Goal: Check status: Check status

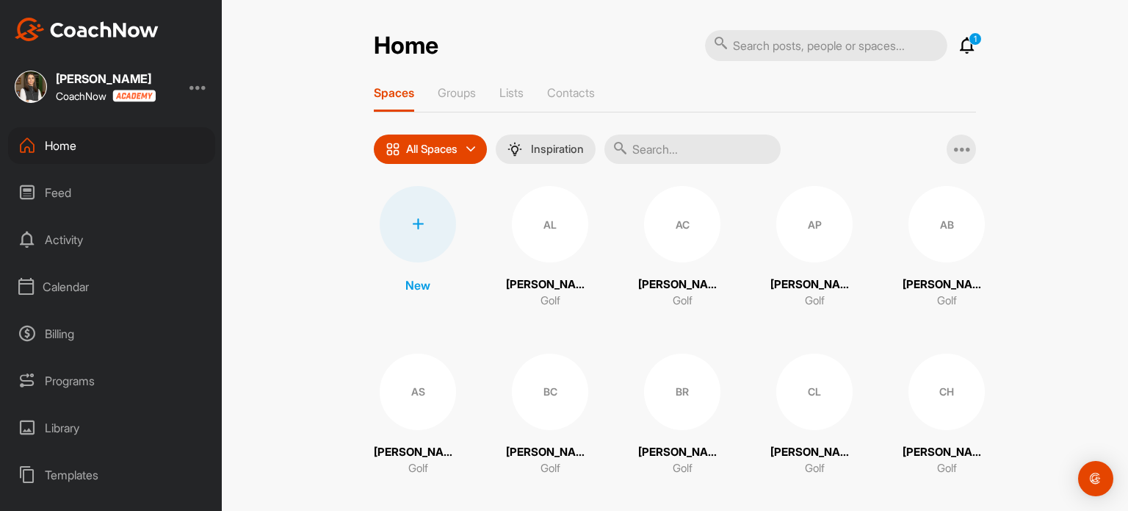
click at [65, 292] on div "Calendar" at bounding box center [111, 286] width 207 height 37
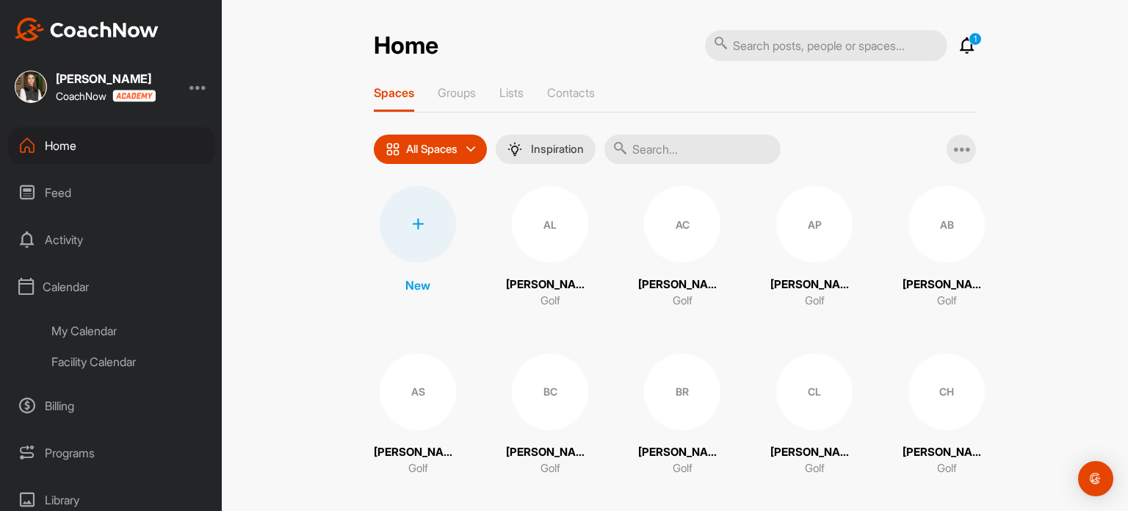
click at [75, 328] on div "My Calendar" at bounding box center [128, 330] width 174 height 31
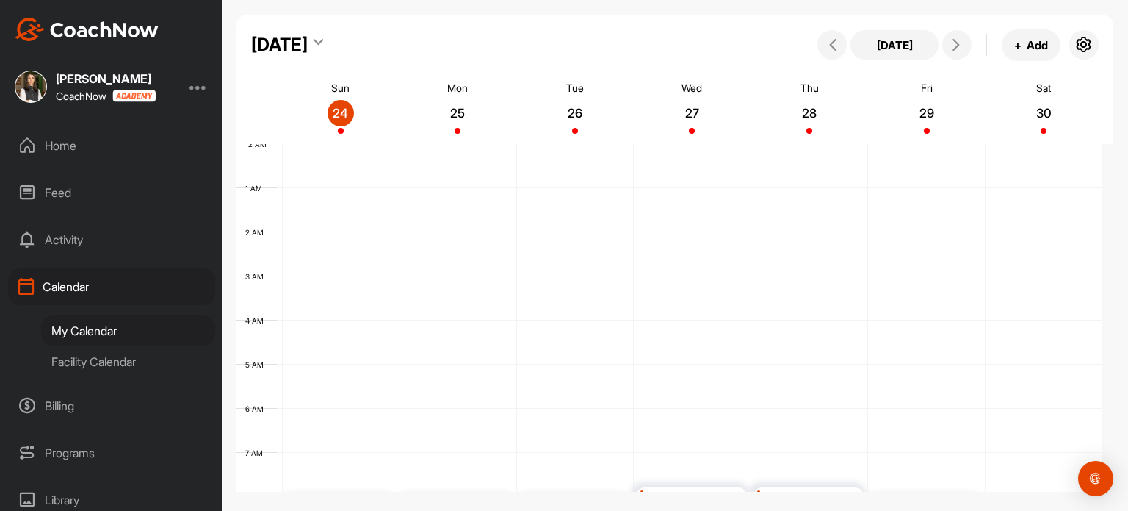
scroll to position [255, 0]
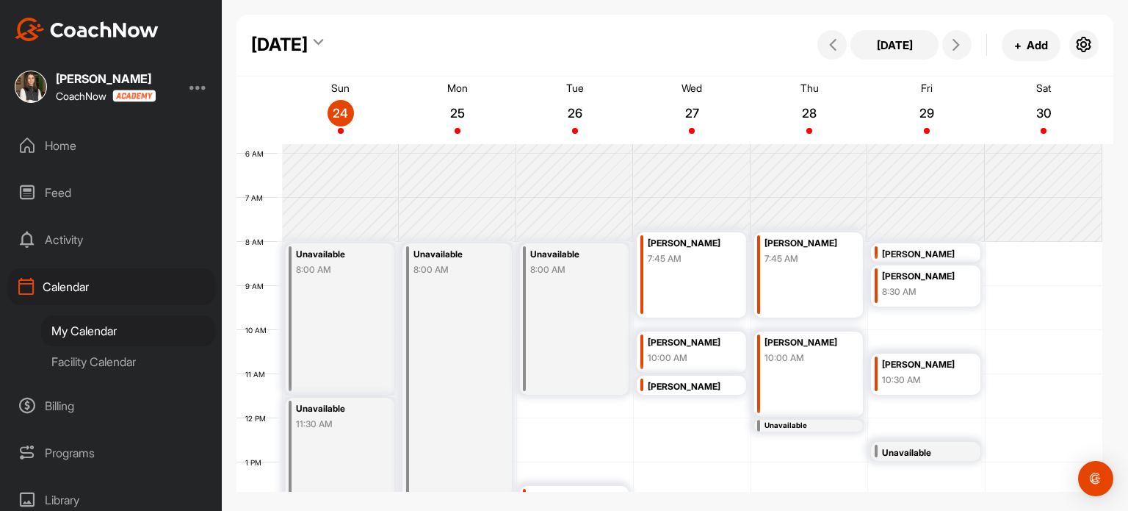
click at [113, 359] on div "Facility Calendar" at bounding box center [128, 361] width 174 height 31
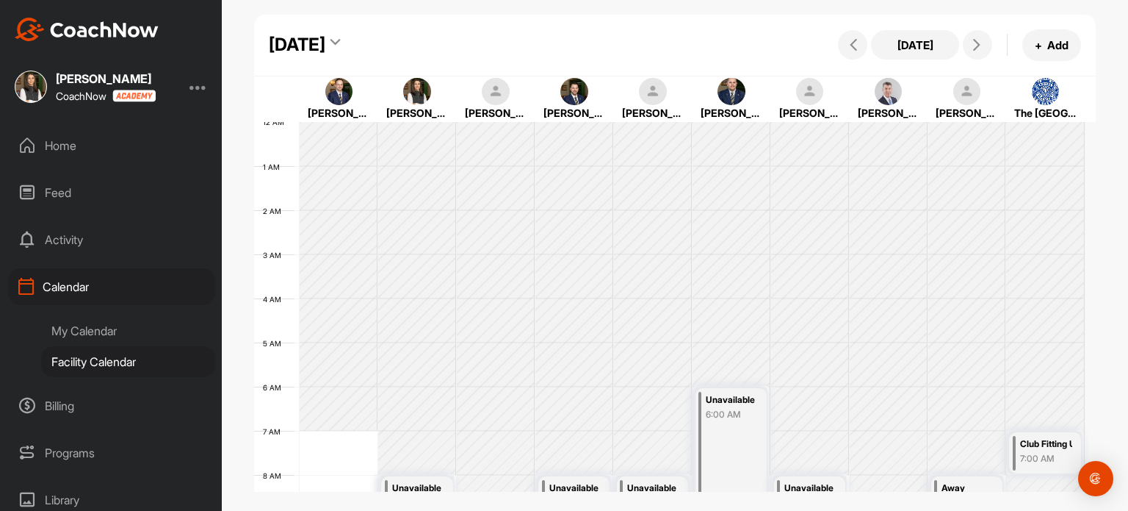
scroll to position [255, 0]
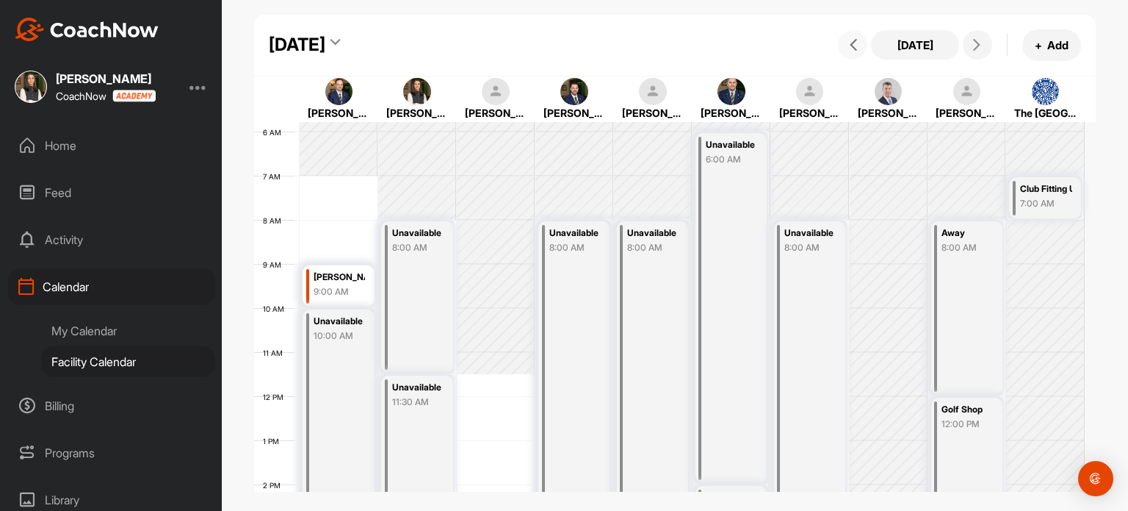
click at [838, 47] on button at bounding box center [852, 44] width 29 height 29
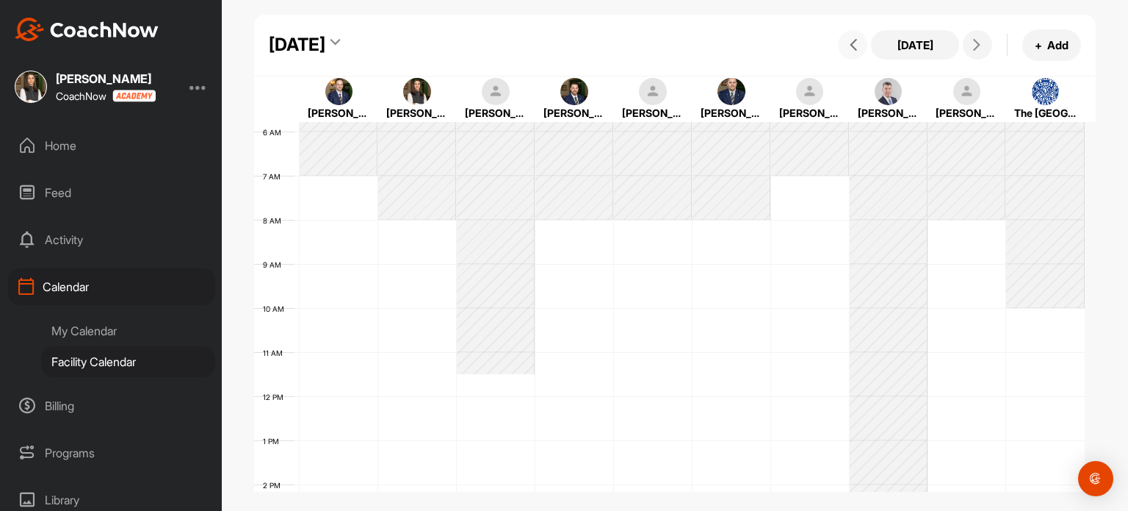
click at [844, 47] on span at bounding box center [853, 45] width 18 height 12
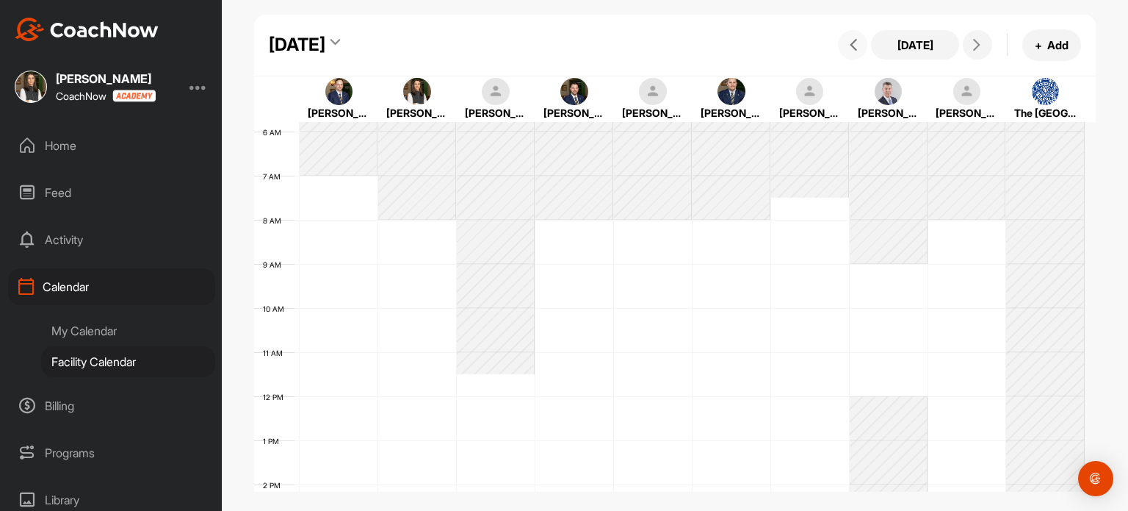
click at [844, 47] on span at bounding box center [853, 45] width 18 height 12
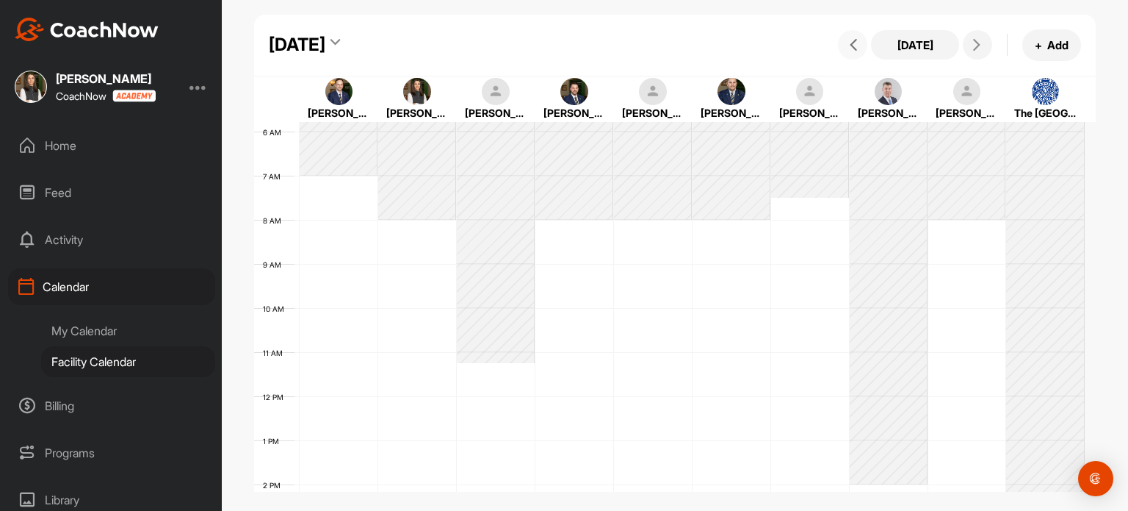
click at [844, 47] on span at bounding box center [853, 45] width 18 height 12
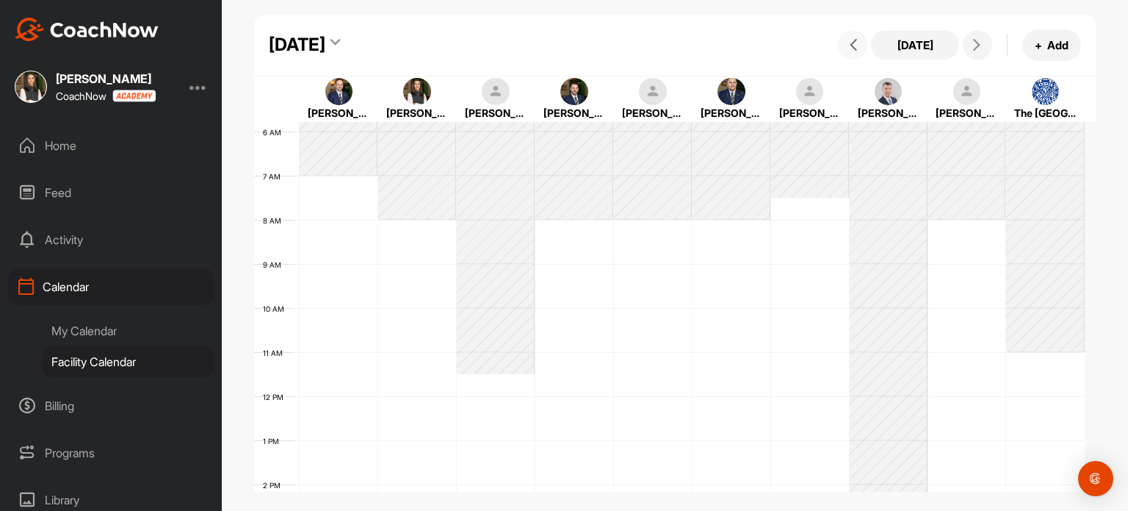
click at [844, 47] on span at bounding box center [853, 45] width 18 height 12
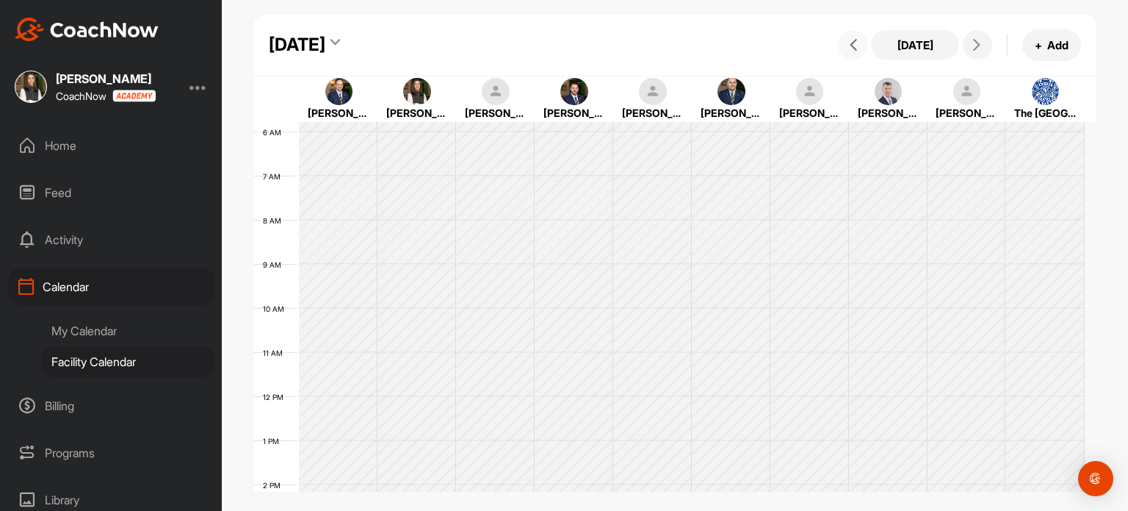
click at [844, 47] on span at bounding box center [853, 45] width 18 height 12
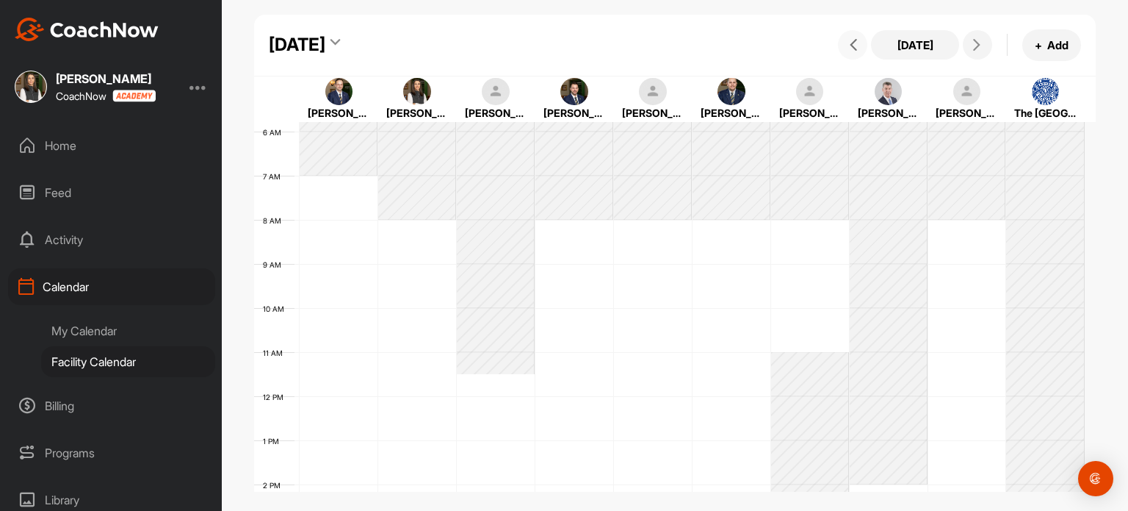
scroll to position [328, 0]
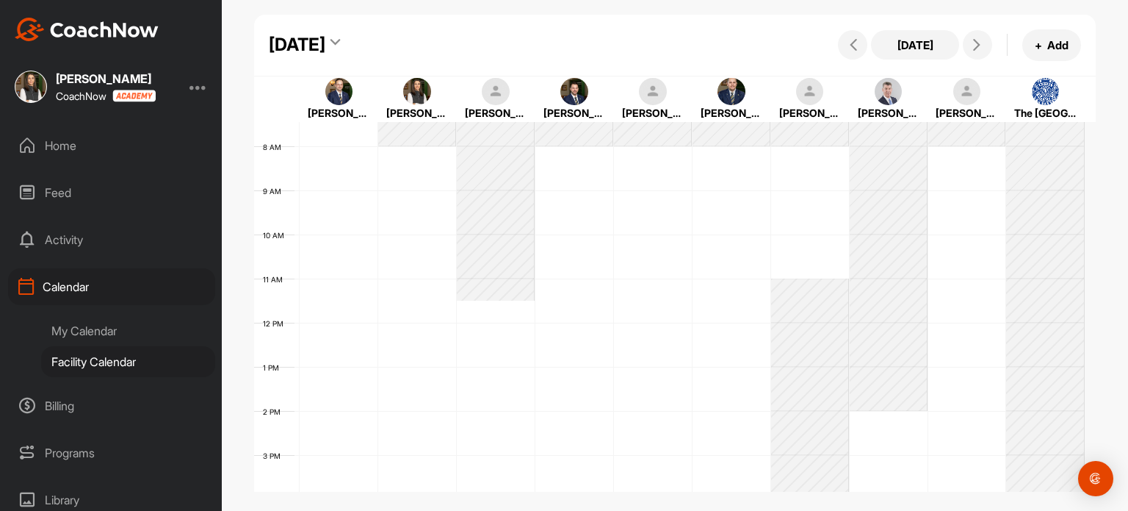
click at [325, 51] on div "[DATE]" at bounding box center [297, 45] width 57 height 26
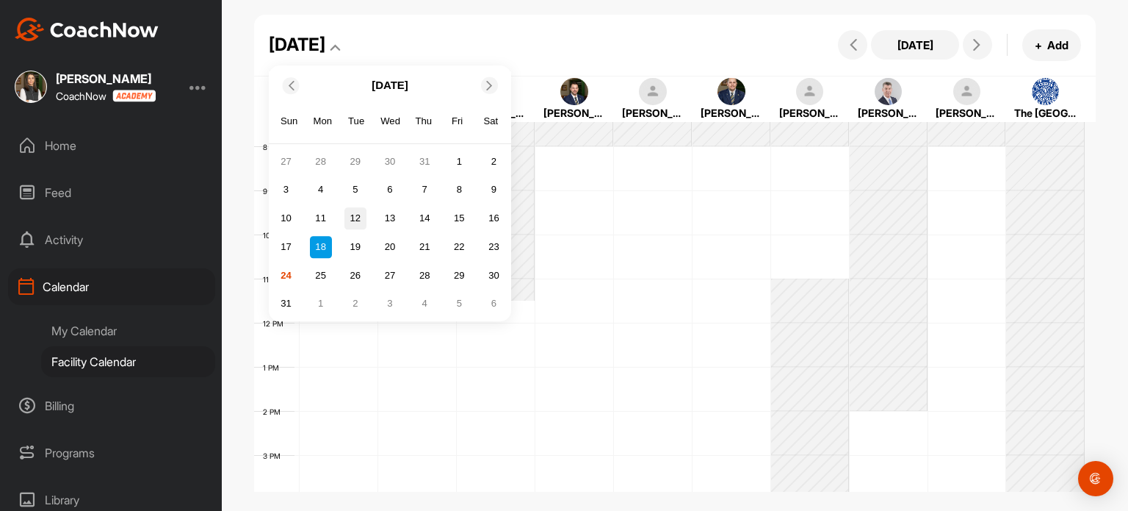
click at [357, 225] on div "12" at bounding box center [356, 218] width 22 height 22
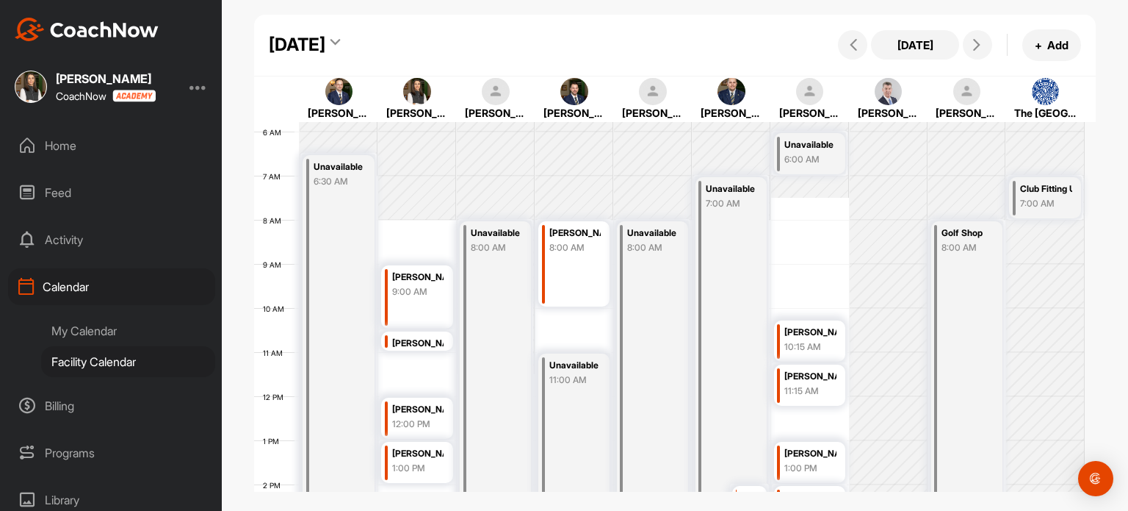
click at [325, 43] on div "[DATE]" at bounding box center [297, 45] width 57 height 26
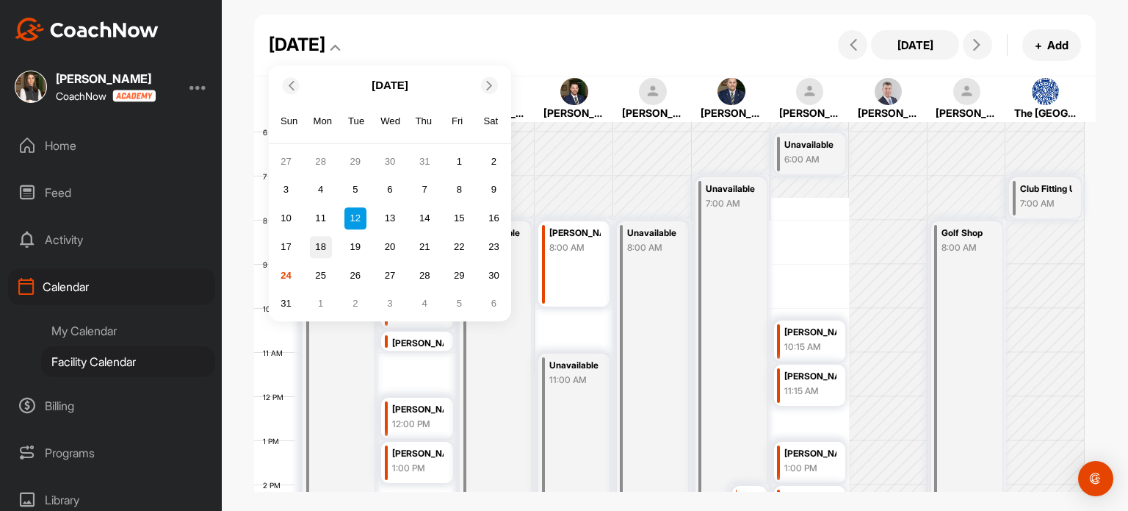
click at [323, 252] on div "18" at bounding box center [321, 247] width 22 height 22
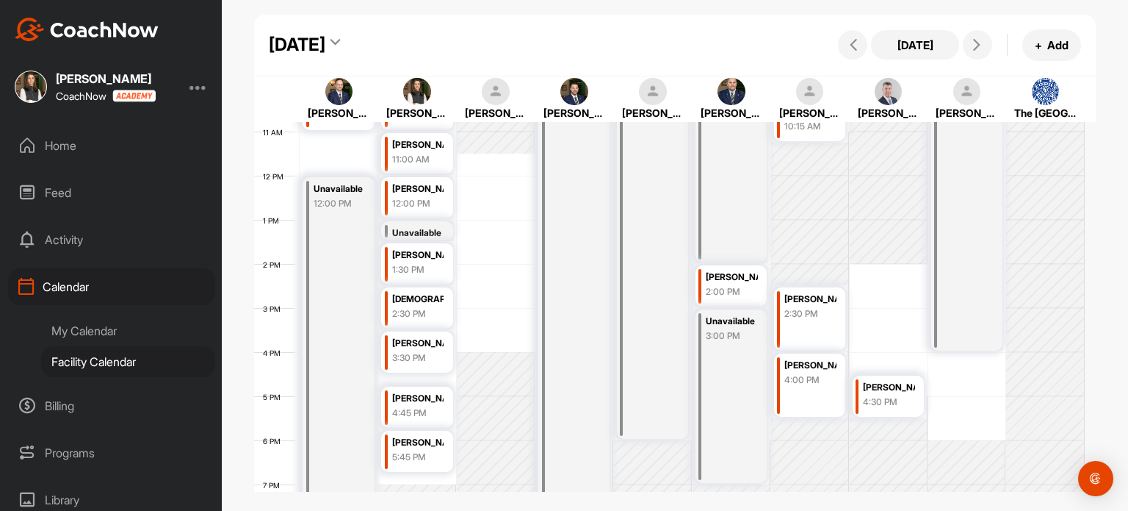
scroll to position [402, 0]
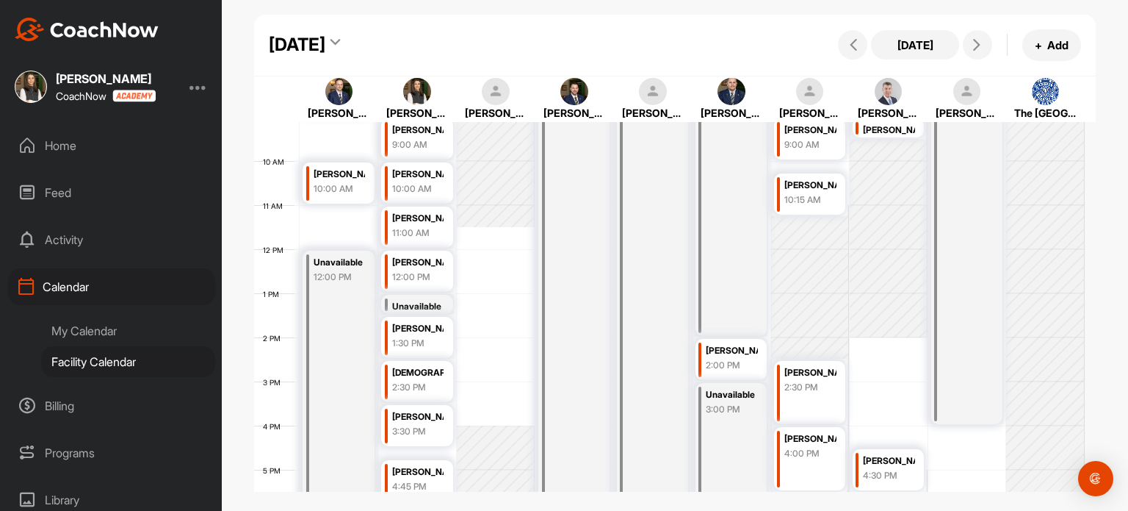
click at [817, 402] on div "[PERSON_NAME] 2:30 PM" at bounding box center [809, 392] width 71 height 63
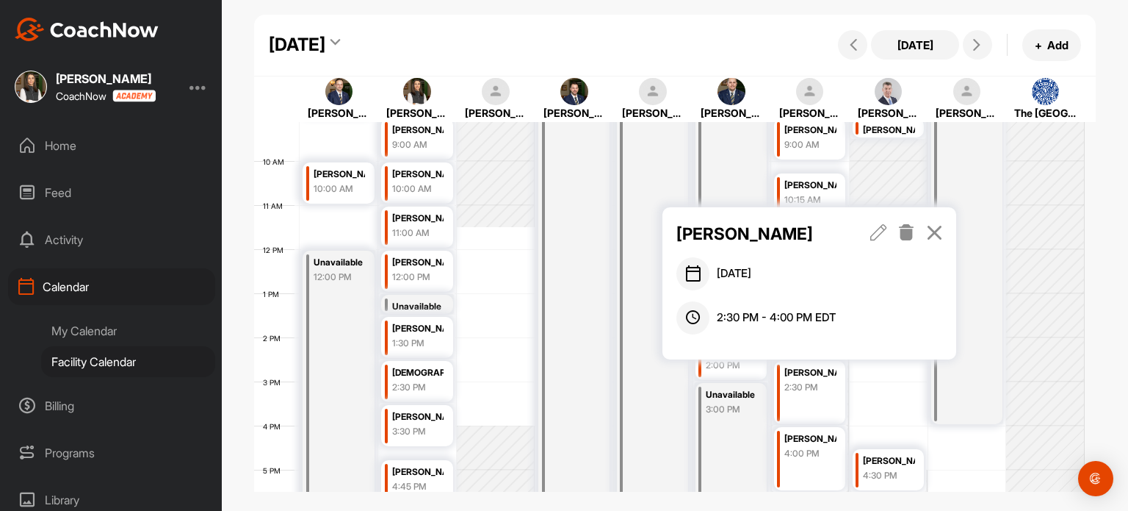
click at [879, 237] on icon at bounding box center [878, 232] width 17 height 16
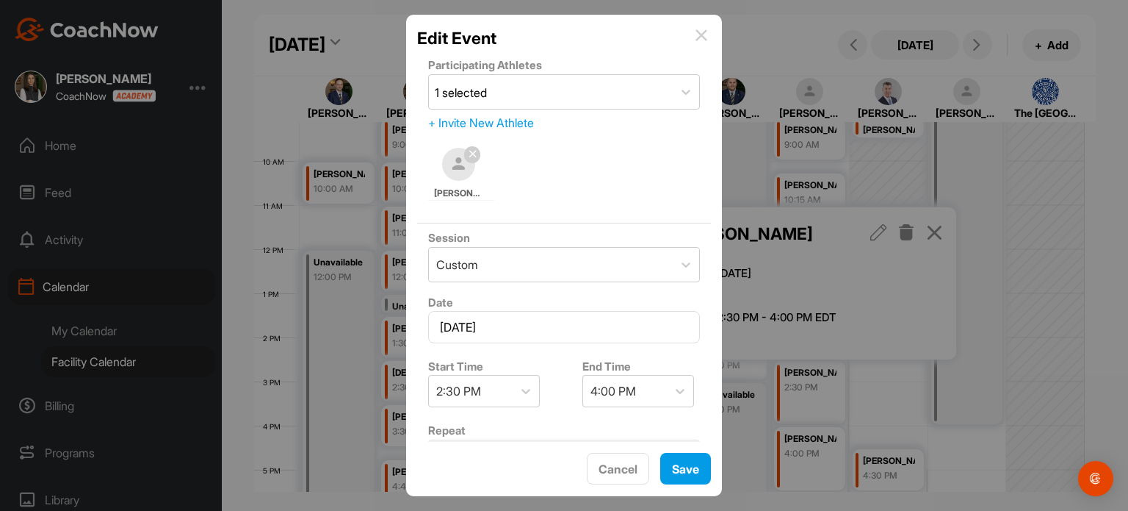
click at [698, 33] on img at bounding box center [702, 35] width 12 height 12
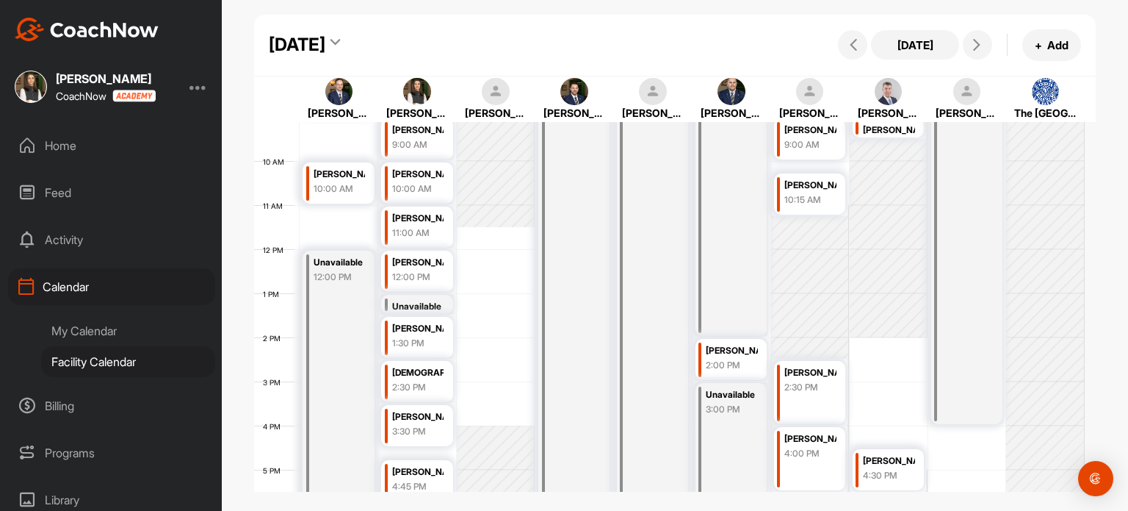
click at [799, 181] on div "[PERSON_NAME]" at bounding box center [811, 185] width 52 height 17
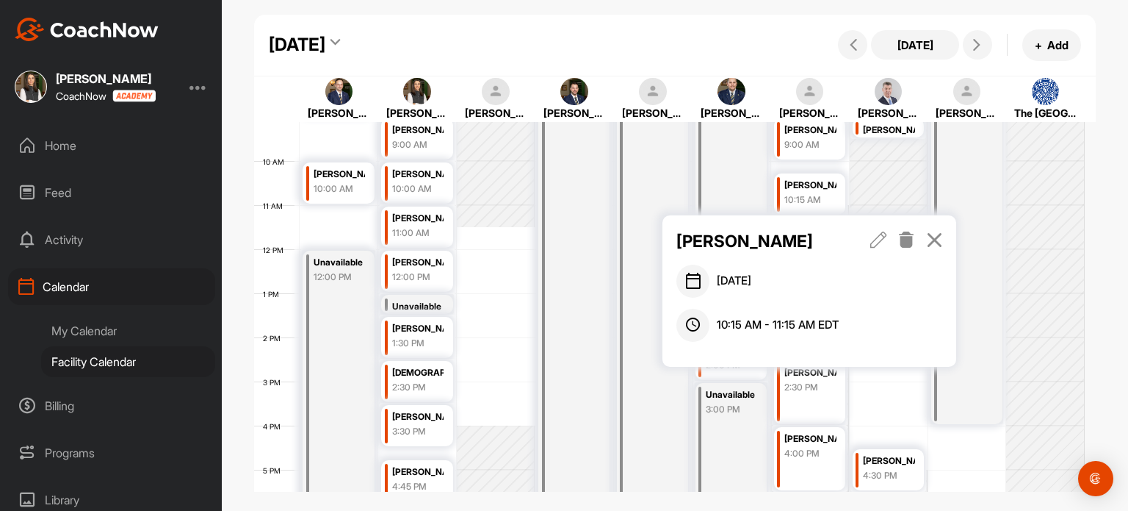
click at [881, 243] on icon at bounding box center [878, 239] width 17 height 16
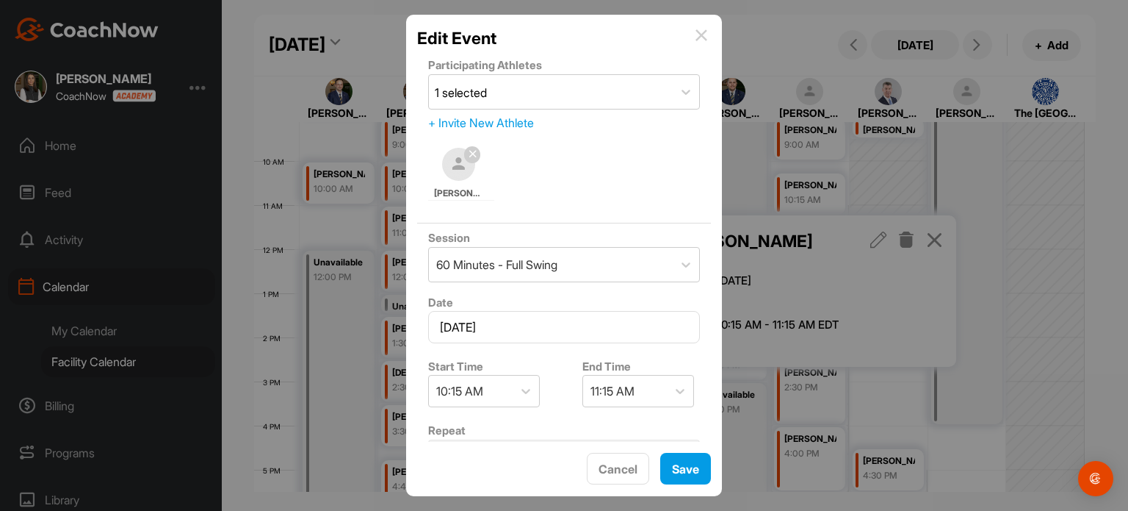
click at [696, 32] on img at bounding box center [702, 35] width 12 height 12
